Goal: Task Accomplishment & Management: Manage account settings

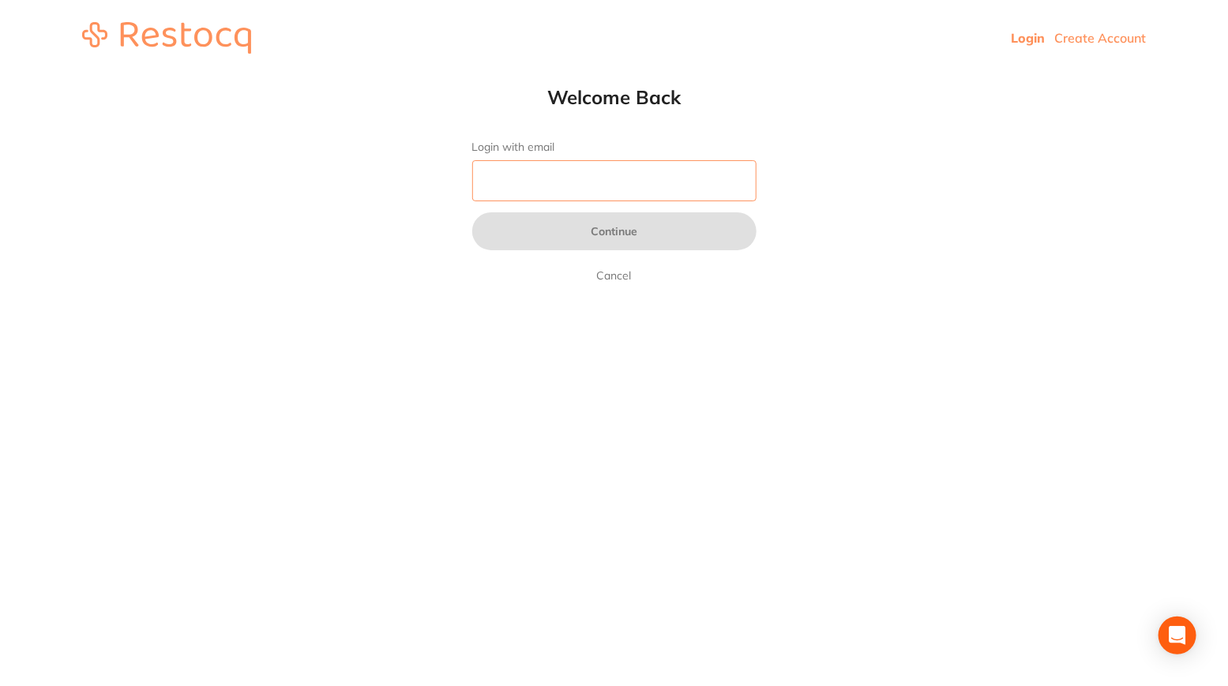
type input "[EMAIL_ADDRESS][DOMAIN_NAME]"
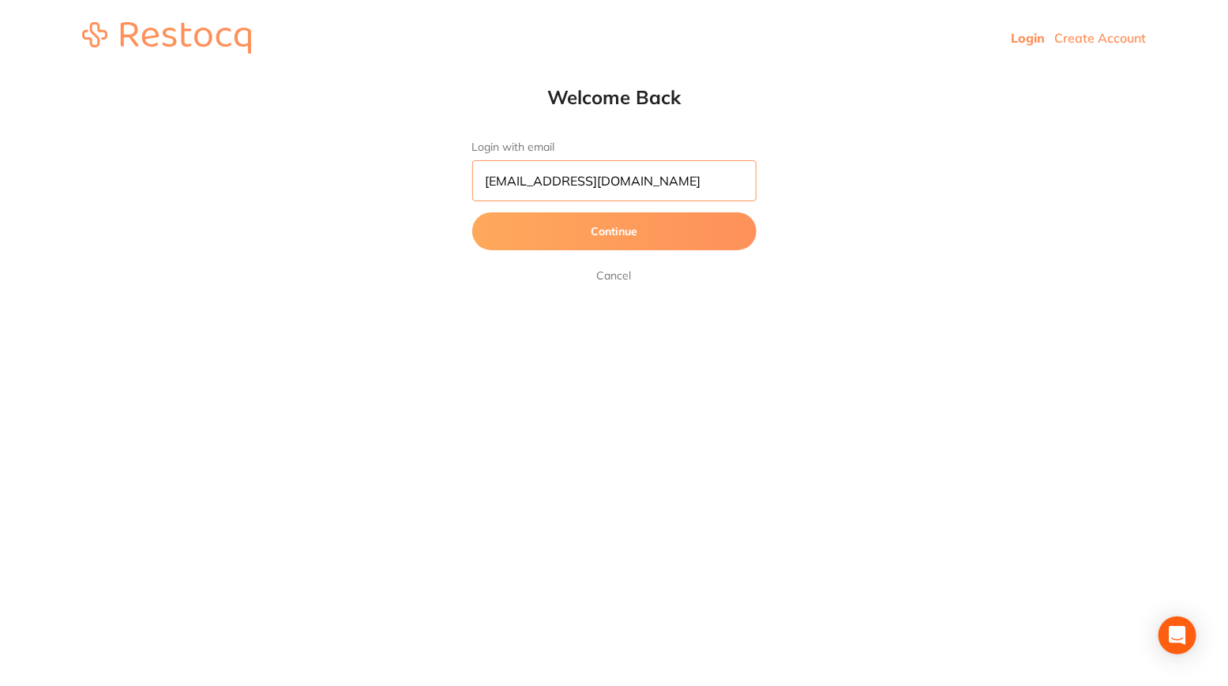
click at [670, 166] on input "[EMAIL_ADDRESS][DOMAIN_NAME]" at bounding box center [614, 180] width 284 height 41
drag, startPoint x: 737, startPoint y: 217, endPoint x: 674, endPoint y: 227, distance: 64.0
click at [674, 227] on button "Continue" at bounding box center [614, 231] width 284 height 38
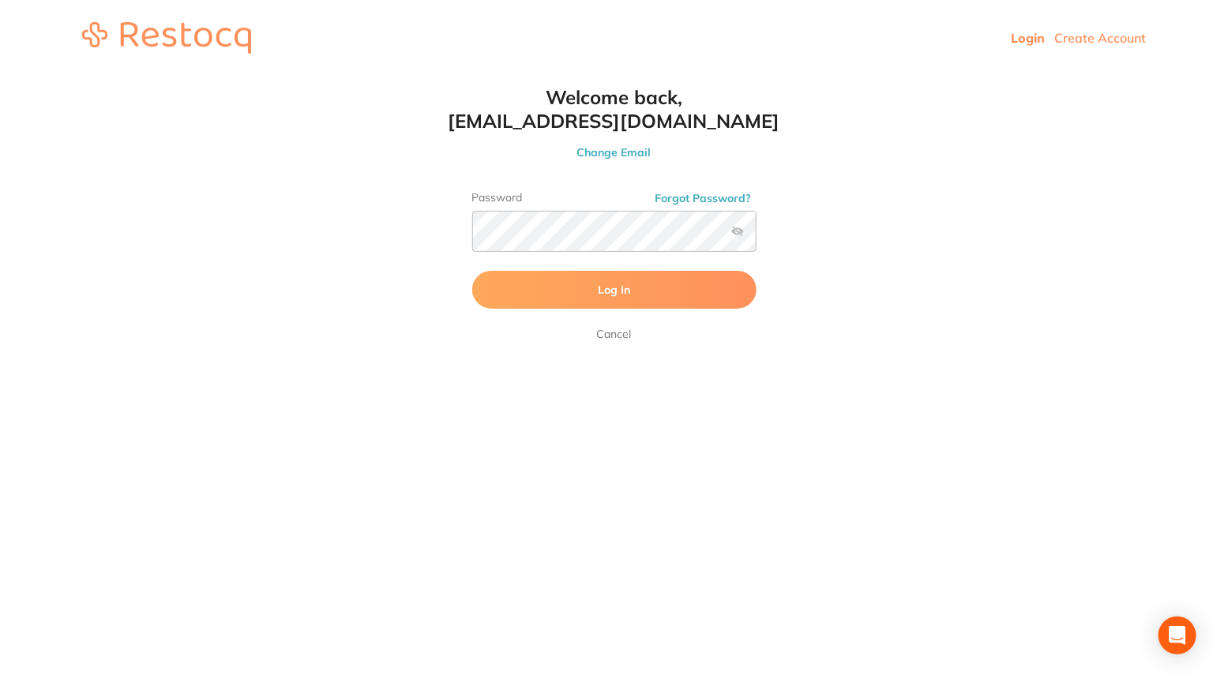
drag, startPoint x: 799, startPoint y: 193, endPoint x: 616, endPoint y: 290, distance: 207.3
click at [616, 290] on span "Log In" at bounding box center [614, 290] width 32 height 14
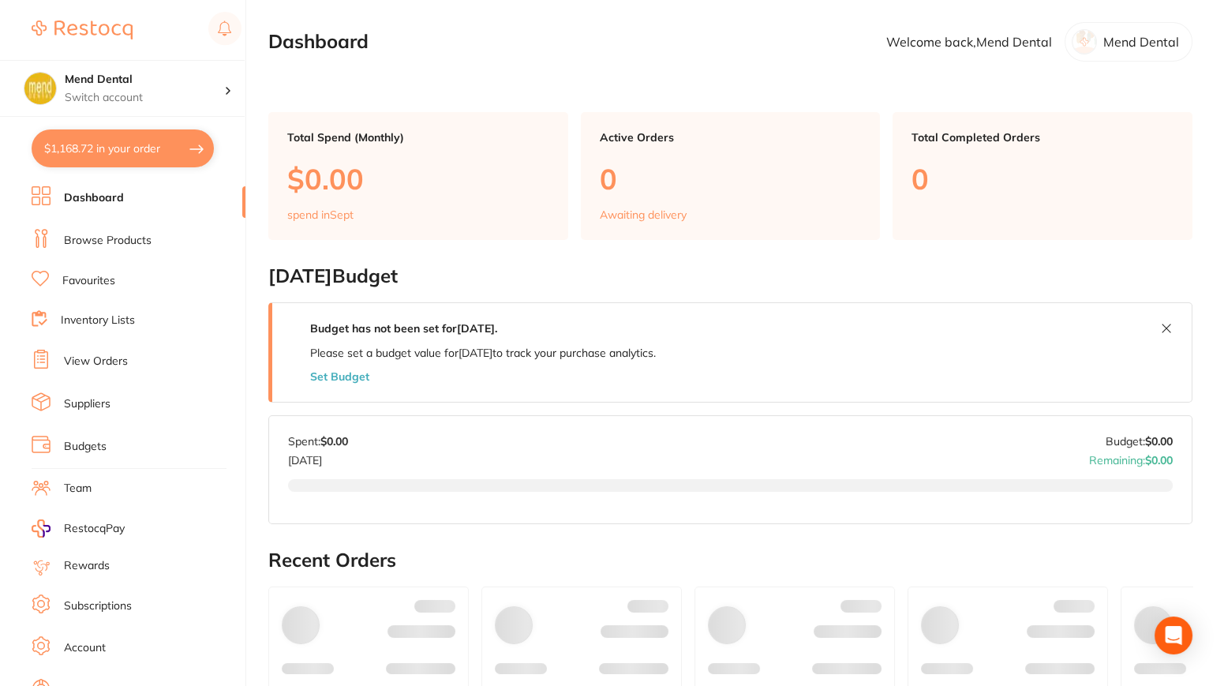
click at [153, 142] on button "$1,168.72 in your order" at bounding box center [123, 148] width 182 height 38
checkbox input "true"
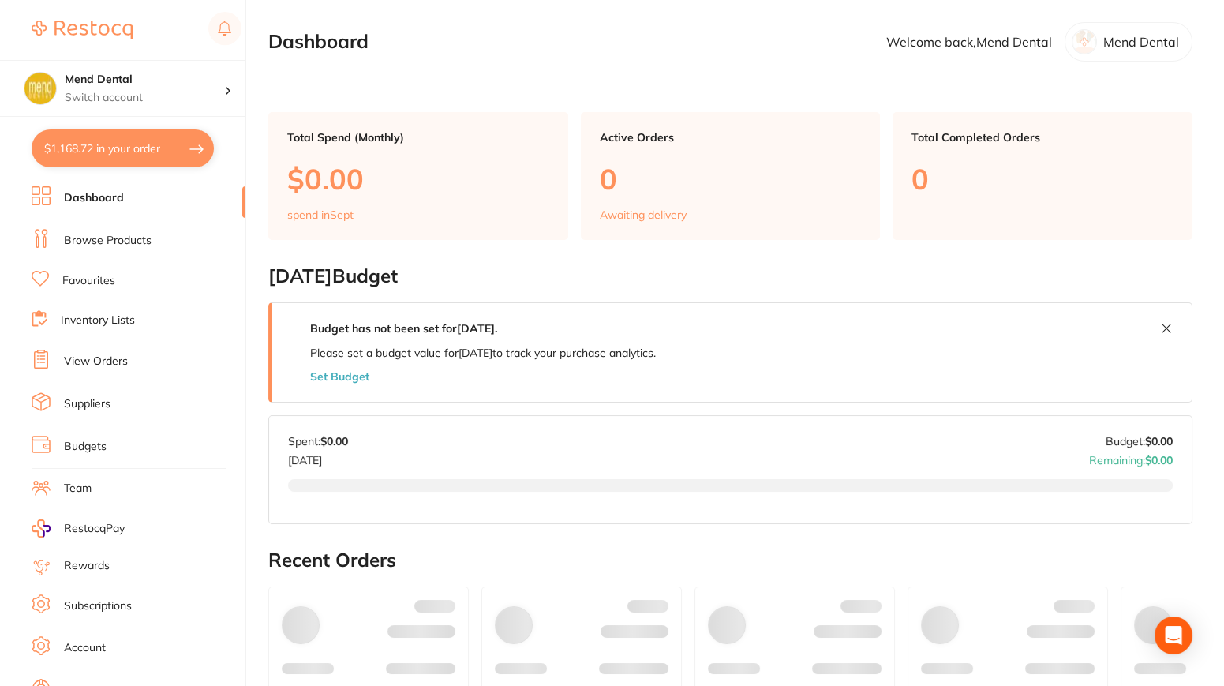
checkbox input "true"
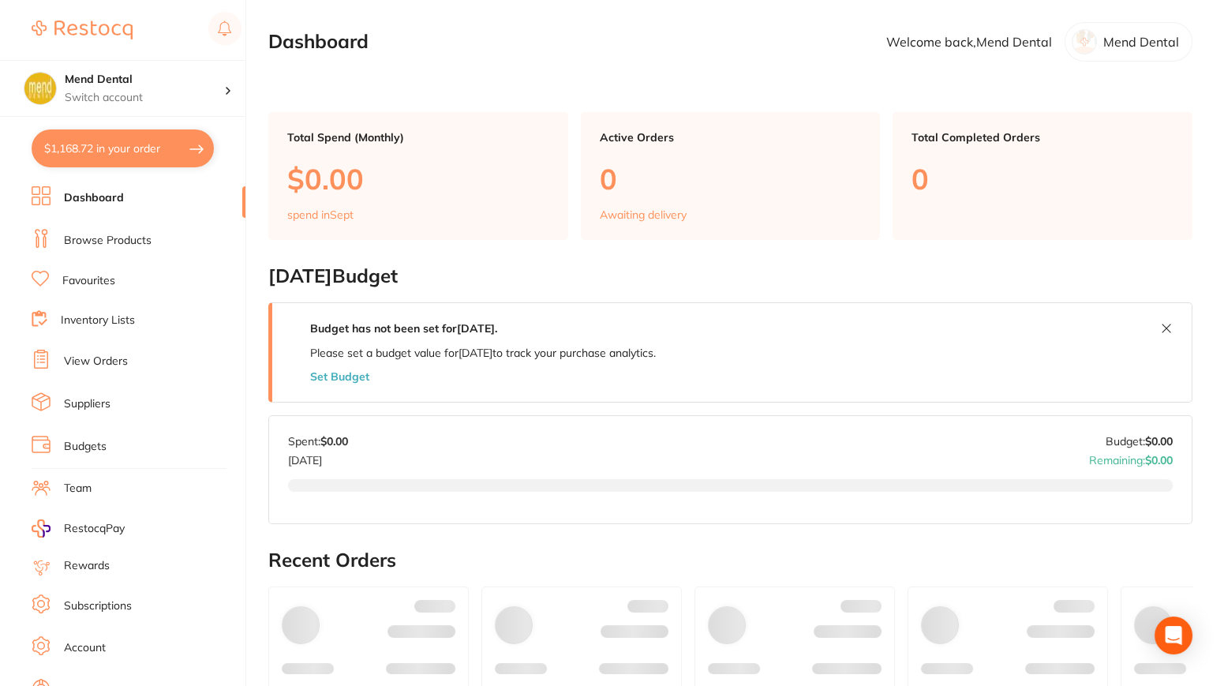
checkbox input "true"
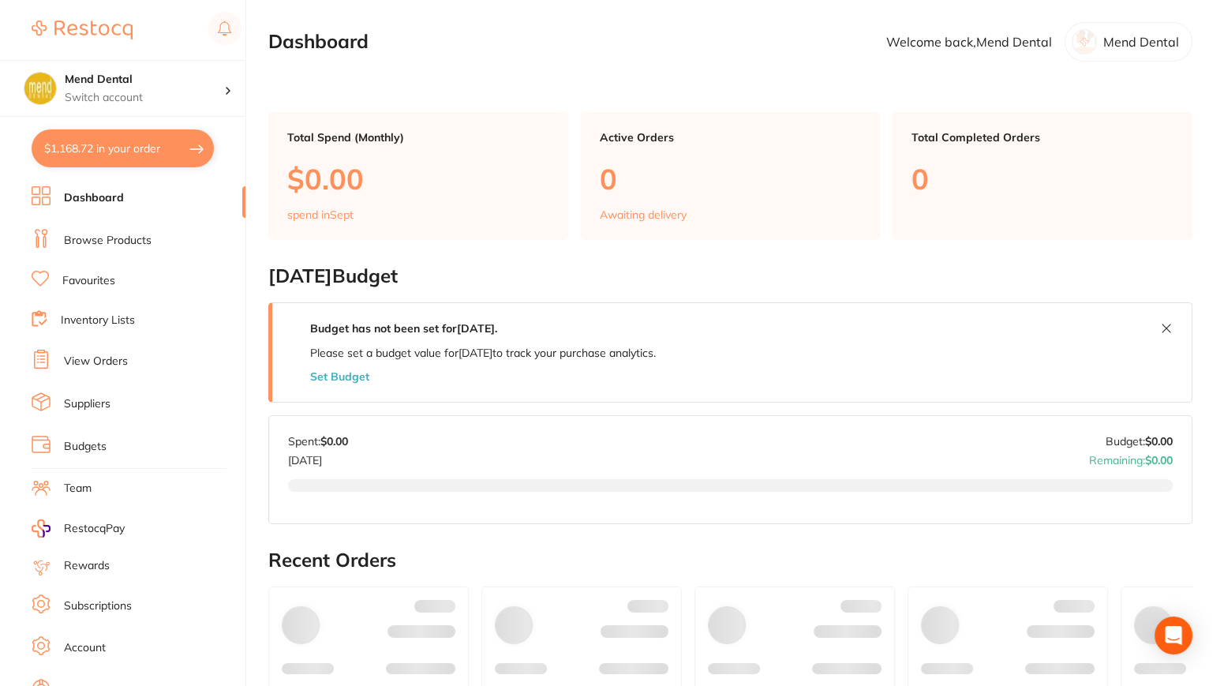
checkbox input "true"
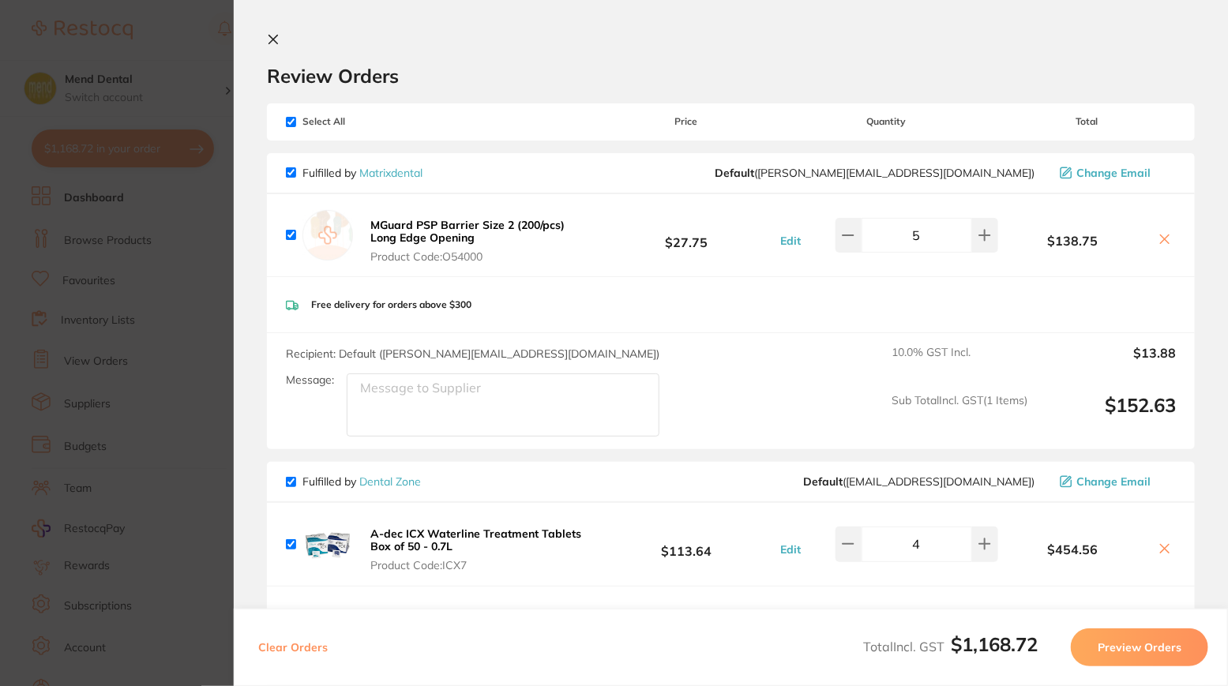
click at [133, 239] on section "Update RRP Set your pre negotiated price for this item. Item Agreed RRP (excl. …" at bounding box center [614, 343] width 1228 height 686
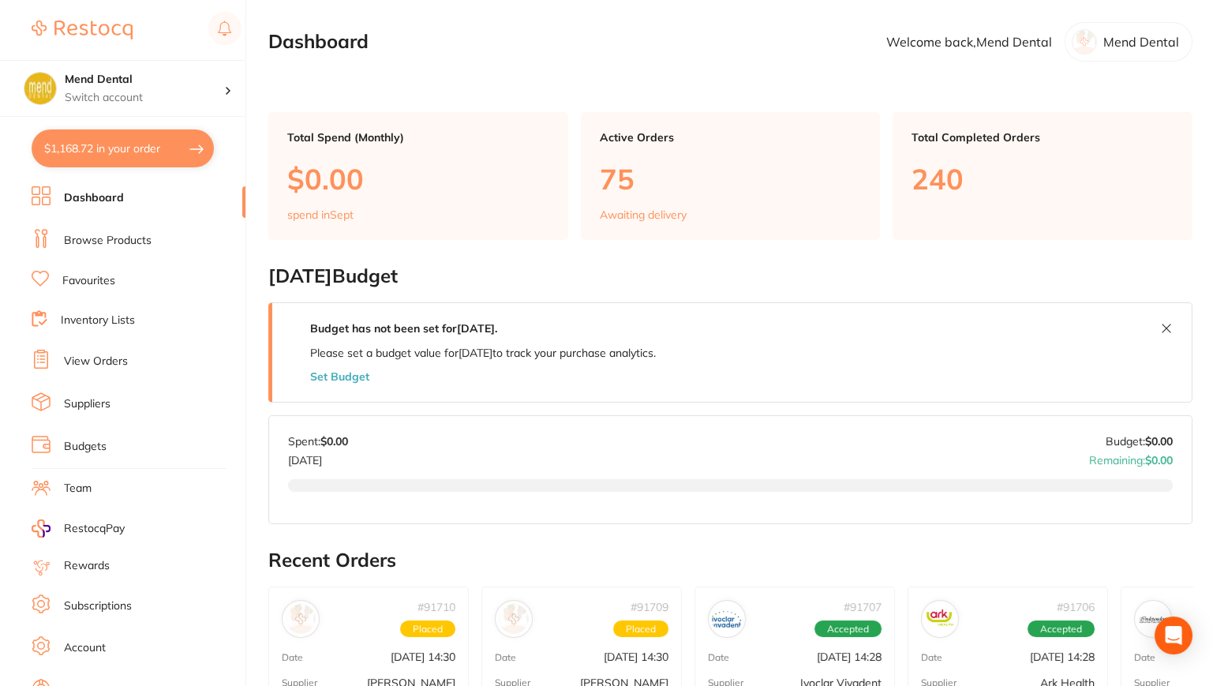
click at [99, 359] on link "View Orders" at bounding box center [96, 362] width 64 height 16
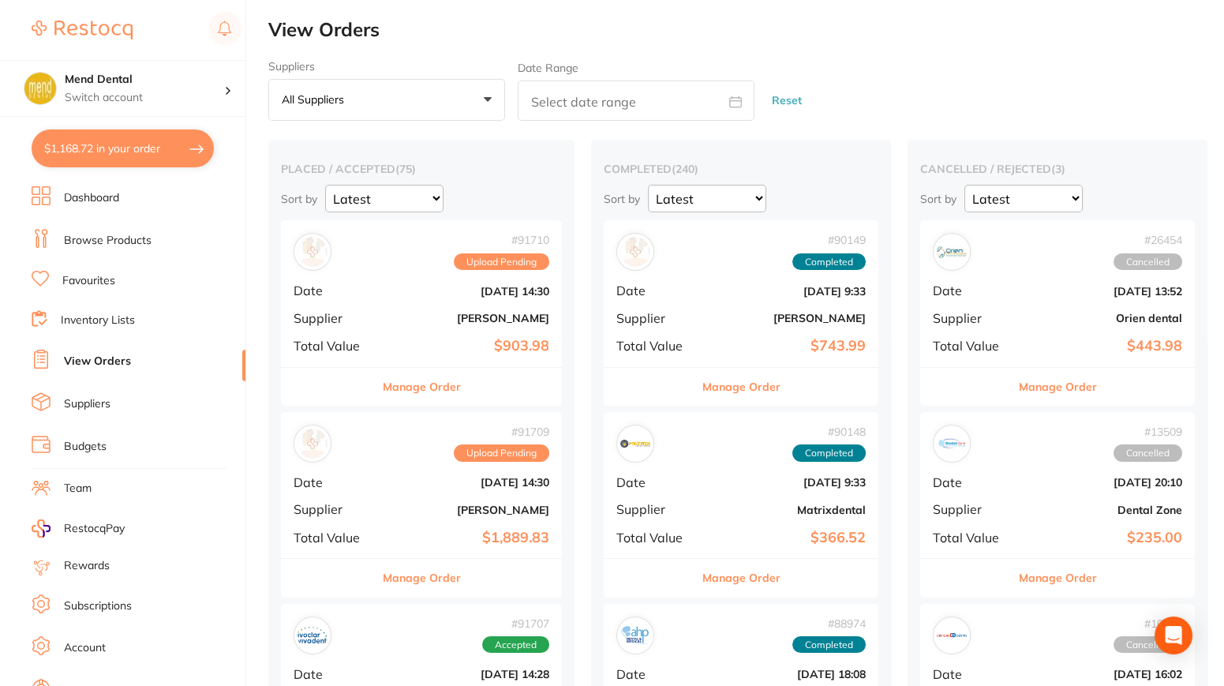
click at [462, 381] on div "Manage Order" at bounding box center [421, 386] width 281 height 39
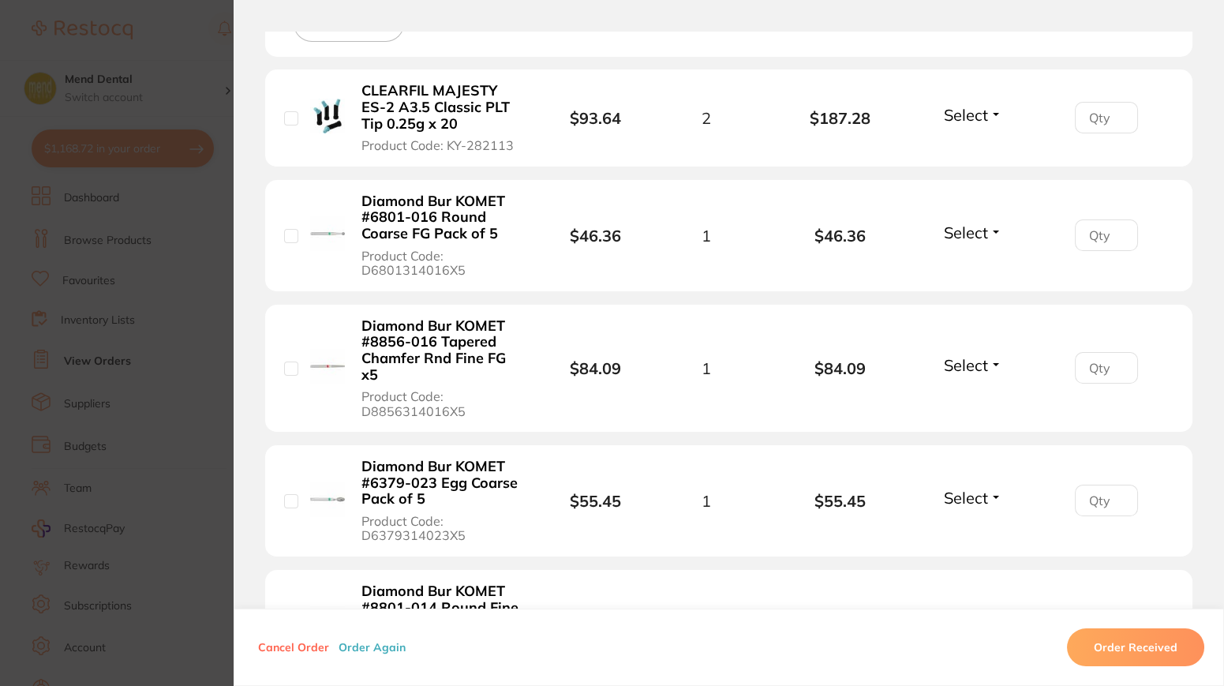
scroll to position [327, 0]
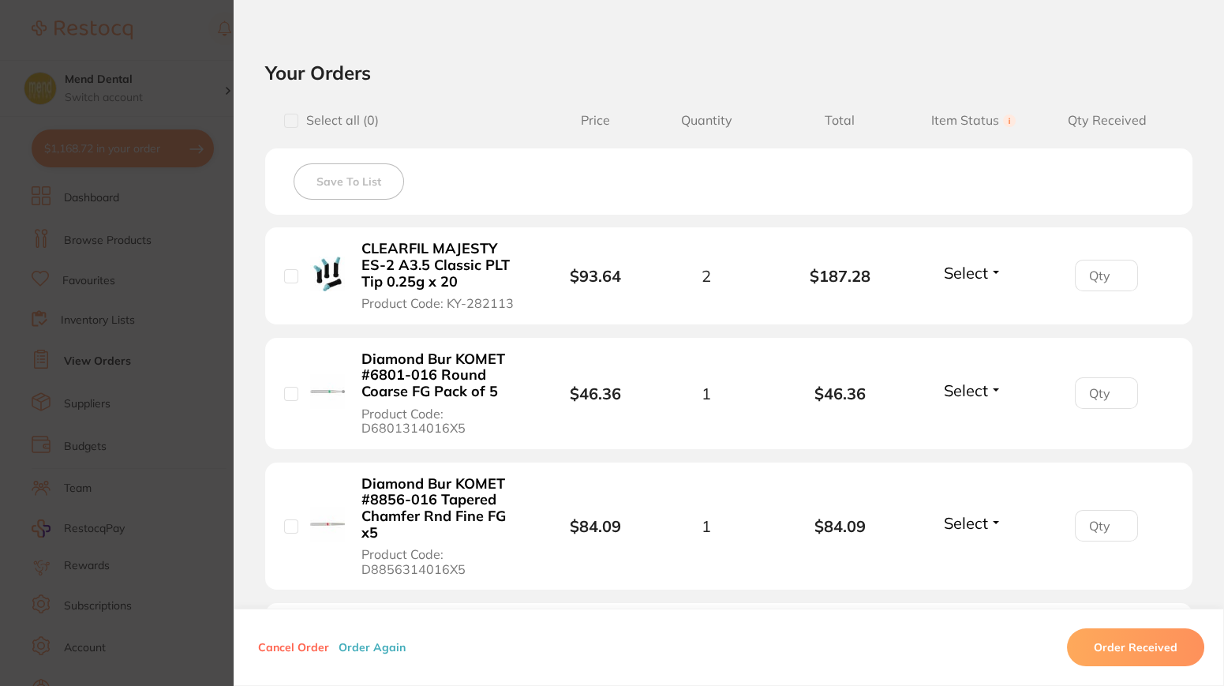
click at [132, 212] on section "Order ID: Restocq- 91710 Order Information Upload Pending Order Date [DATE] 14:…" at bounding box center [612, 343] width 1224 height 686
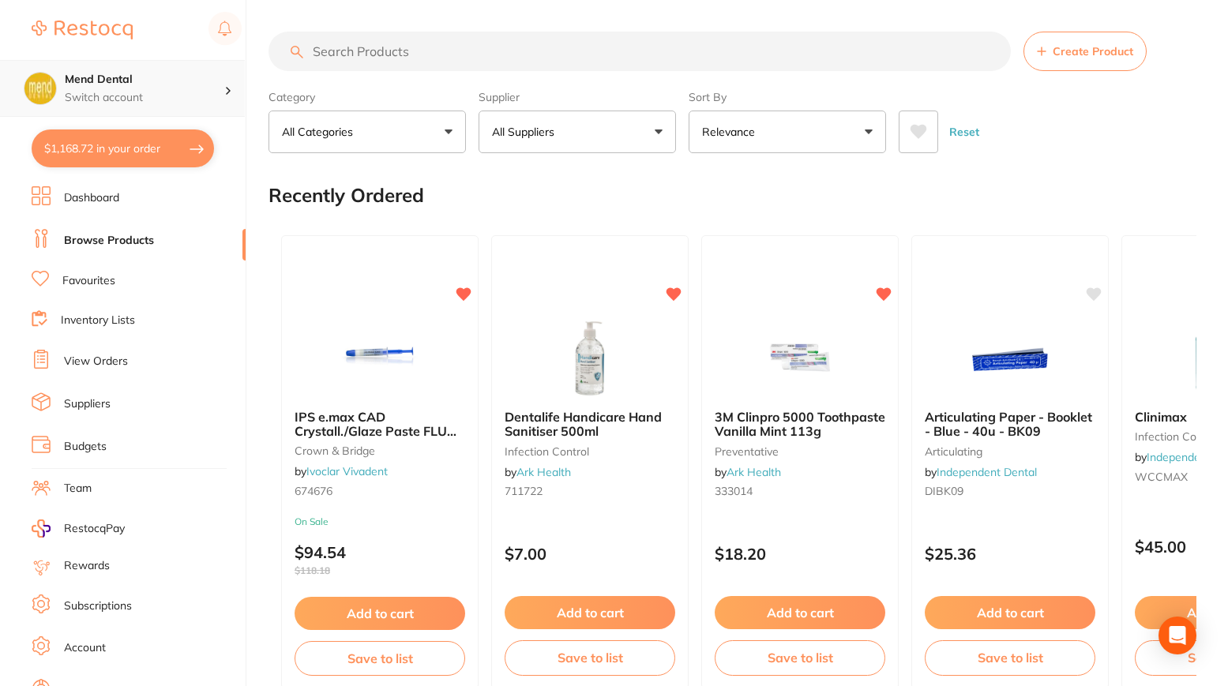
click at [123, 80] on h4 "Mend Dental" at bounding box center [144, 80] width 159 height 16
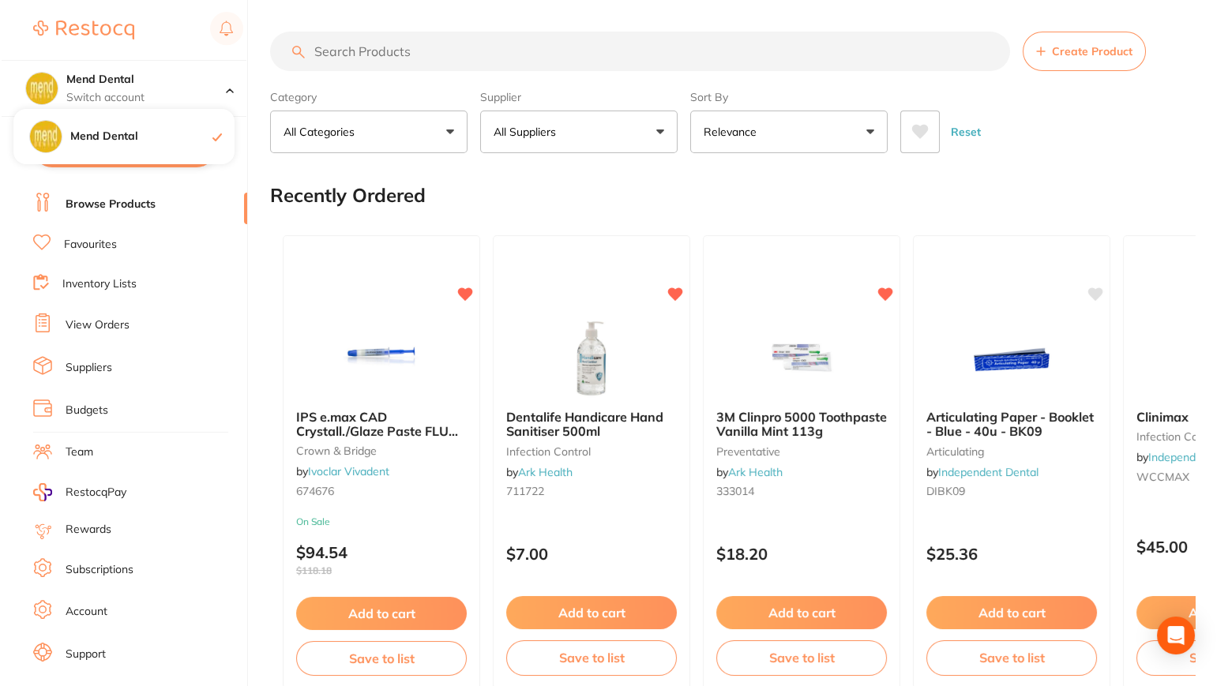
scroll to position [71, 0]
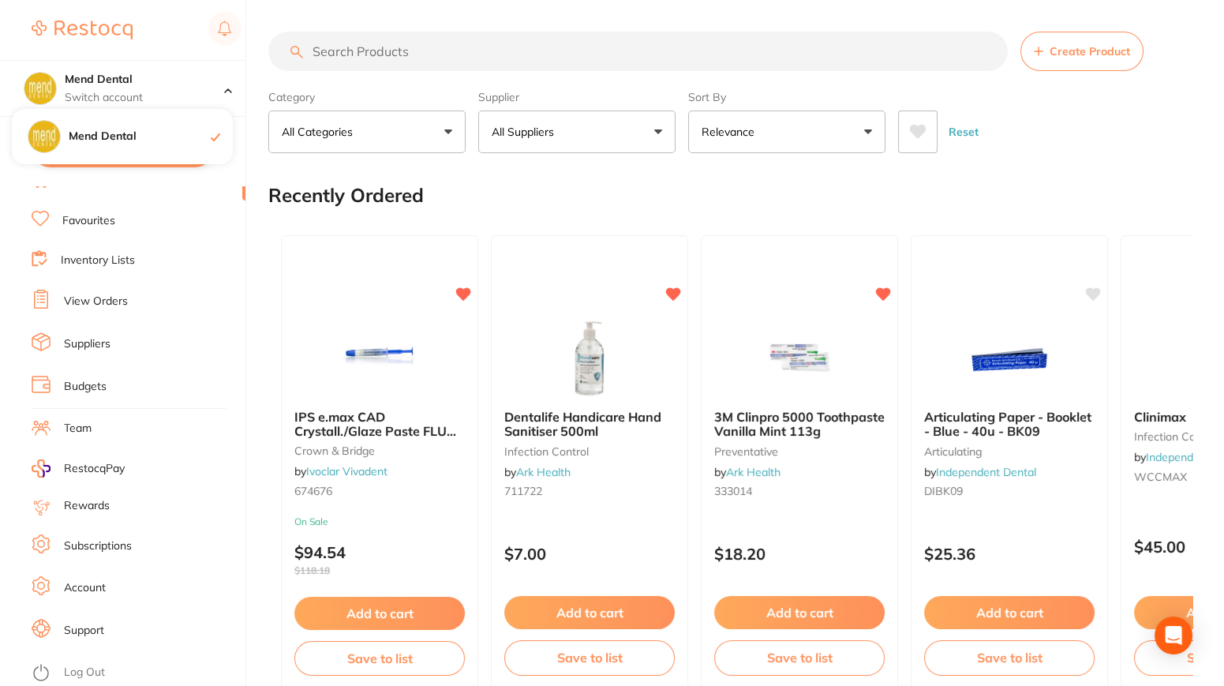
click at [80, 665] on link "Log Out" at bounding box center [84, 673] width 41 height 16
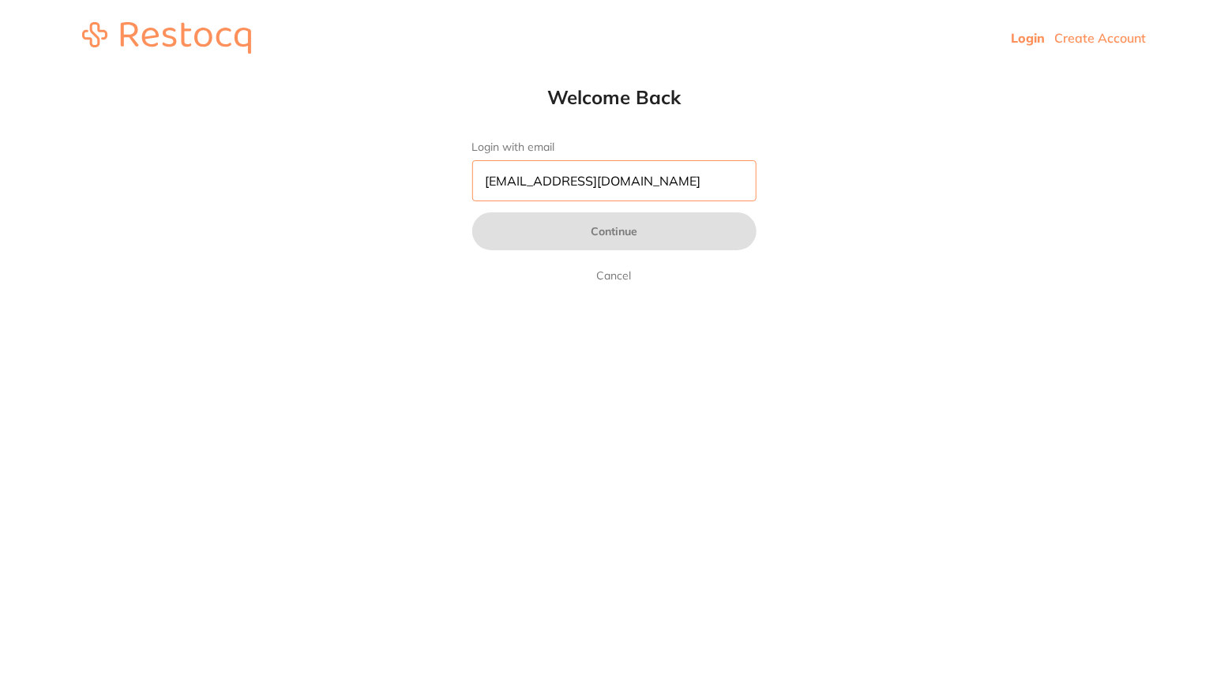
click at [651, 178] on input "[EMAIL_ADDRESS][DOMAIN_NAME]" at bounding box center [614, 180] width 284 height 41
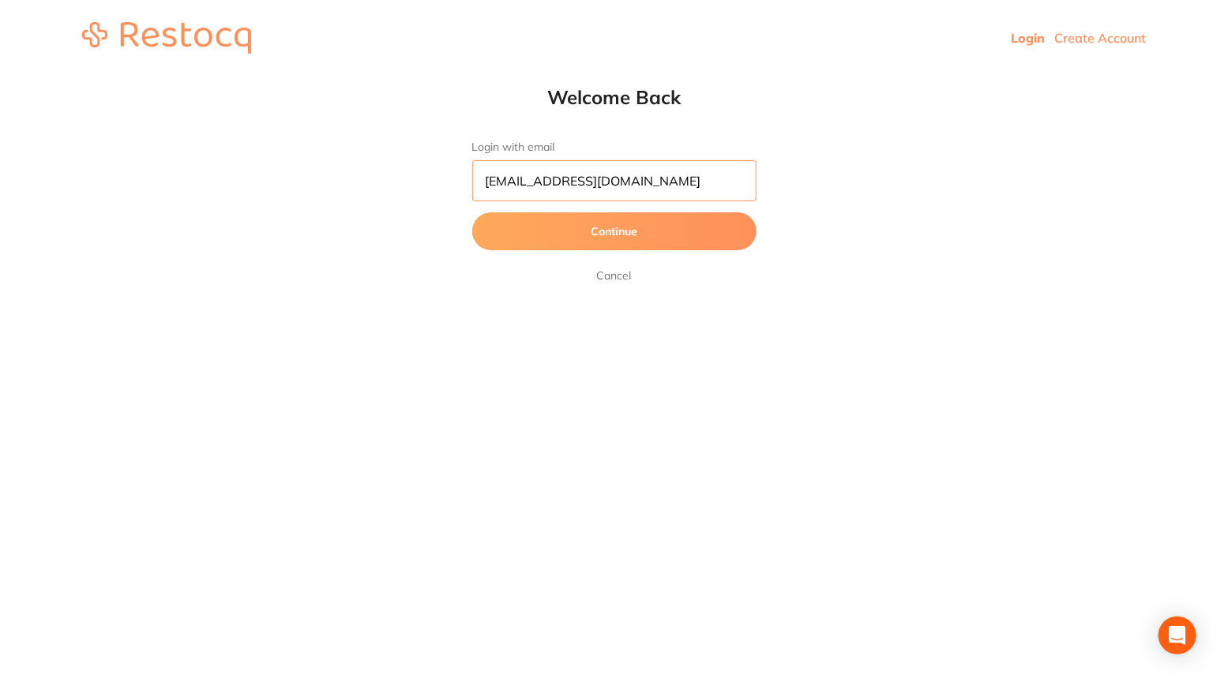
drag, startPoint x: 635, startPoint y: 172, endPoint x: 520, endPoint y: 176, distance: 114.5
click at [520, 176] on input "[EMAIL_ADDRESS][DOMAIN_NAME]" at bounding box center [614, 180] width 284 height 41
click at [531, 180] on input "[EMAIL_ADDRESS][DOMAIN_NAME]" at bounding box center [614, 180] width 284 height 41
drag, startPoint x: 606, startPoint y: 184, endPoint x: 534, endPoint y: 185, distance: 71.8
click at [534, 185] on input "[EMAIL_ADDRESS][DOMAIN_NAME]" at bounding box center [614, 180] width 284 height 41
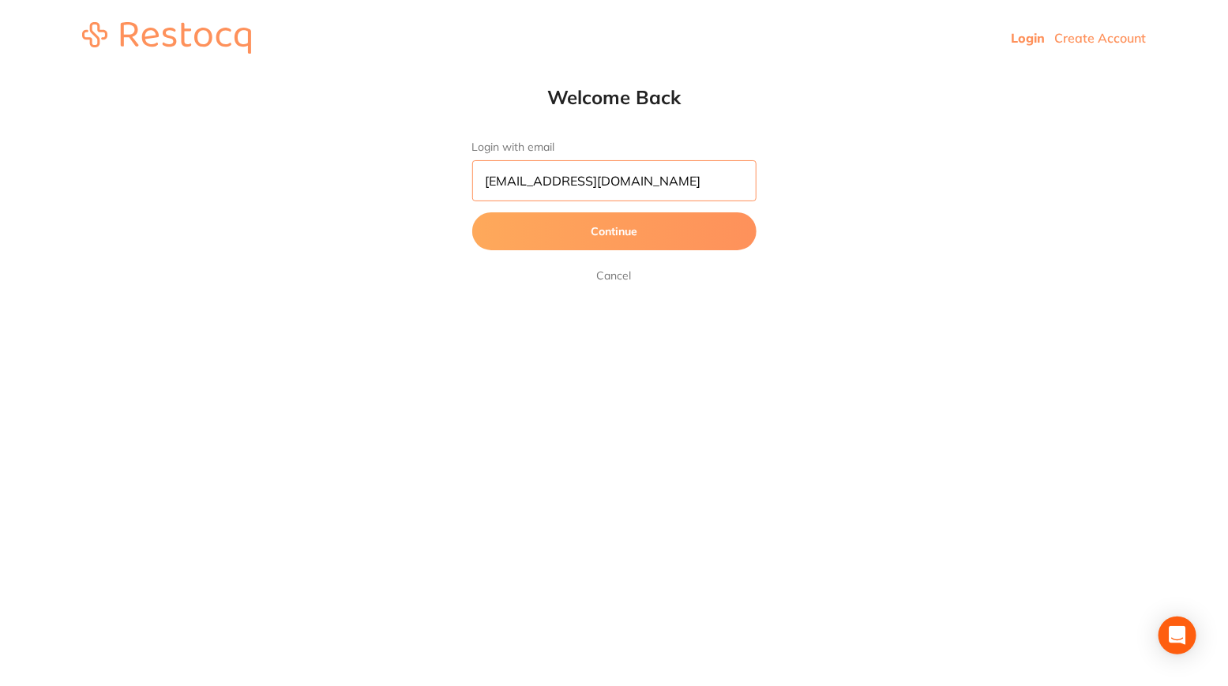
type input "admin@eastadelaidedental.com.au"
click at [537, 231] on button "Continue" at bounding box center [614, 231] width 284 height 38
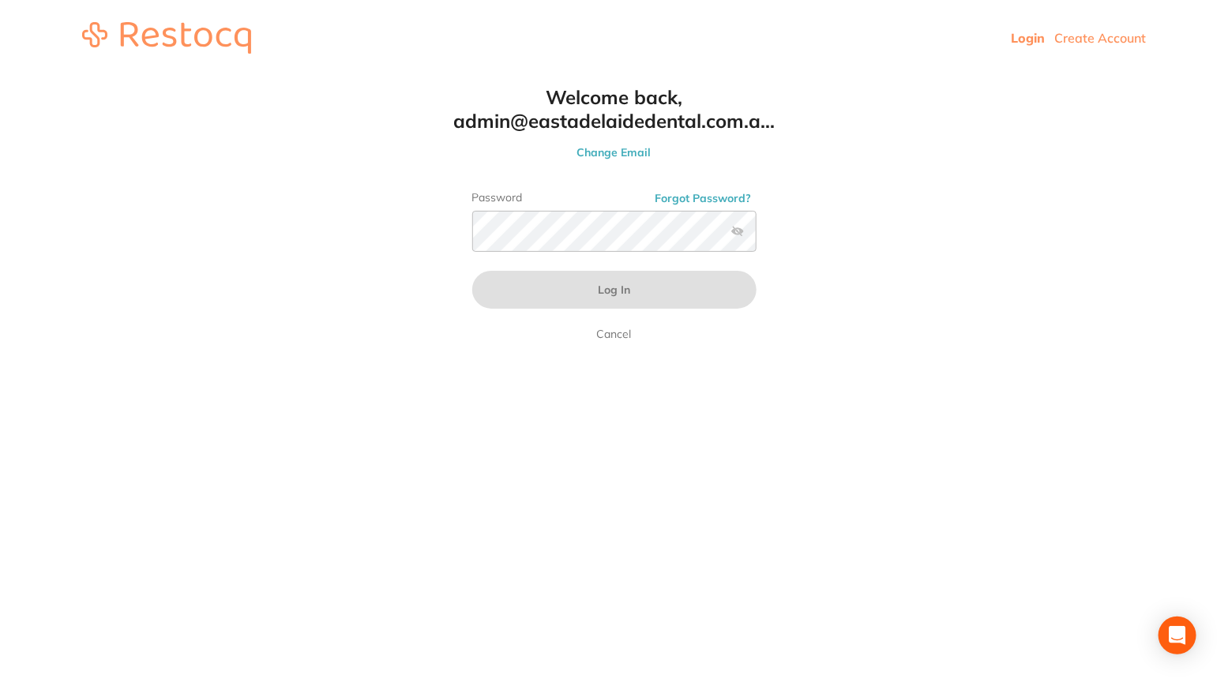
click at [837, 76] on html "Login Create Account Welcome Back Login with email admin@eastadelaidedental.com…" at bounding box center [614, 38] width 1228 height 76
